Goal: Find specific page/section: Find specific page/section

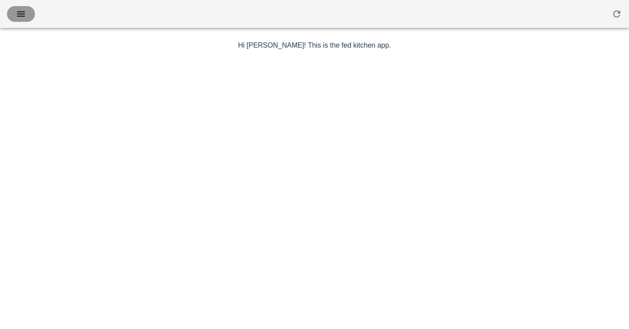
click at [18, 20] on button "button" at bounding box center [21, 14] width 28 height 16
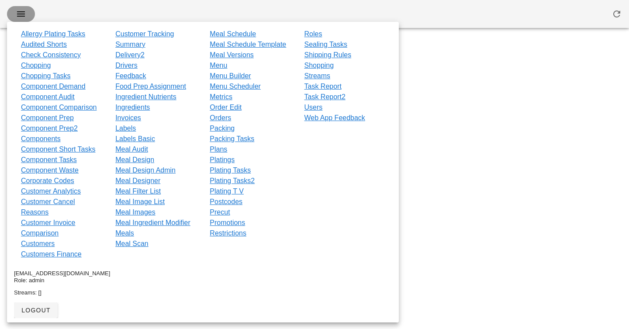
click at [28, 16] on span "button" at bounding box center [21, 14] width 14 height 10
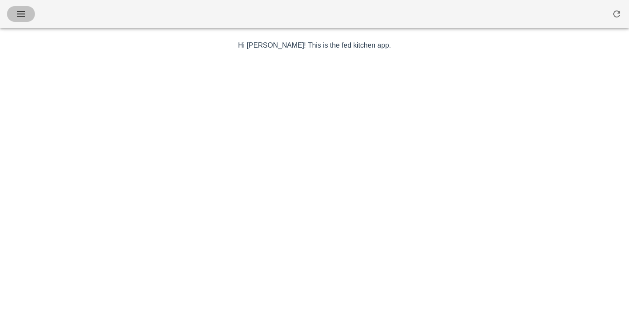
click at [28, 16] on span "button" at bounding box center [21, 14] width 14 height 10
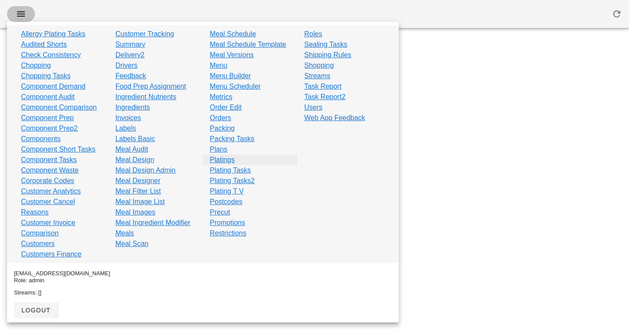
scroll to position [5, 0]
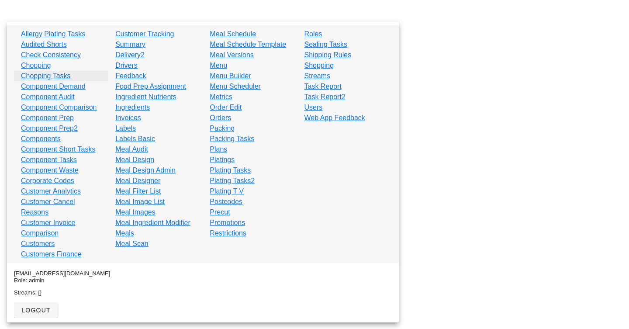
click at [55, 76] on link "Chopping Tasks" at bounding box center [46, 76] width 50 height 10
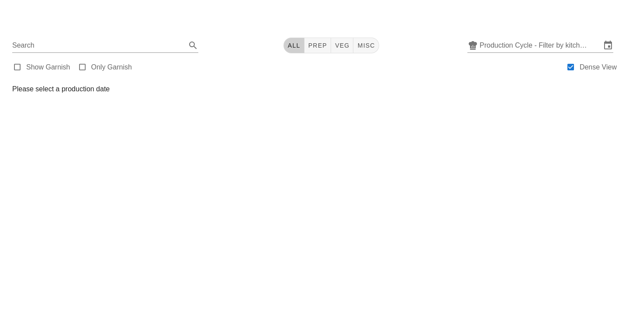
scroll to position [5, 0]
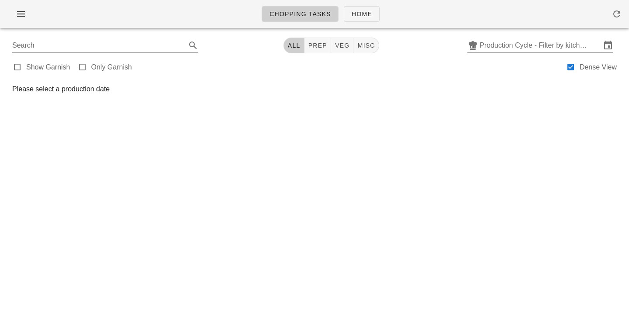
scroll to position [5, 0]
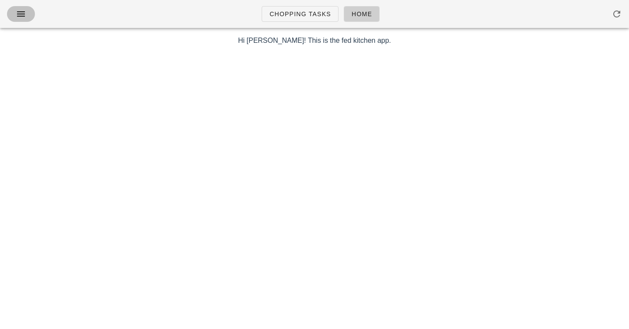
click at [16, 7] on button "button" at bounding box center [21, 14] width 28 height 16
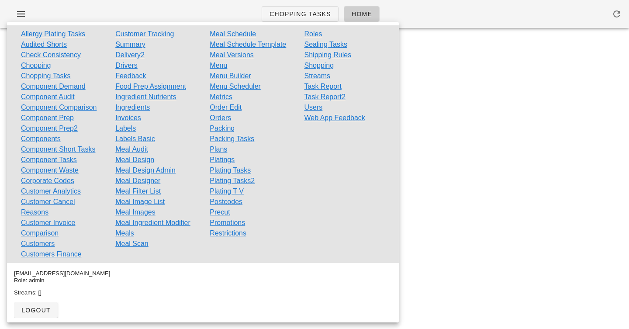
click at [132, 9] on div "Chopping Tasks Home" at bounding box center [314, 14] width 629 height 28
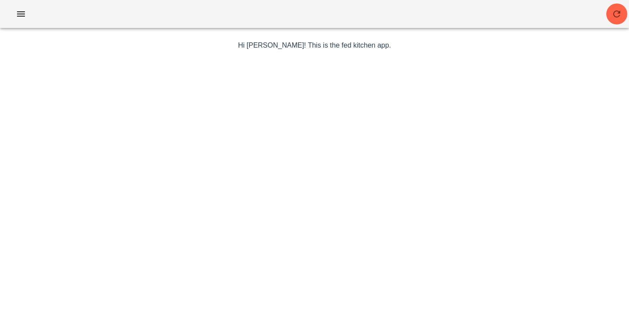
click at [351, 39] on div "Hi [PERSON_NAME]! This is the fed kitchen app. a random image without an inspir…" at bounding box center [314, 221] width 517 height 372
